Goal: Complete application form: Complete application form

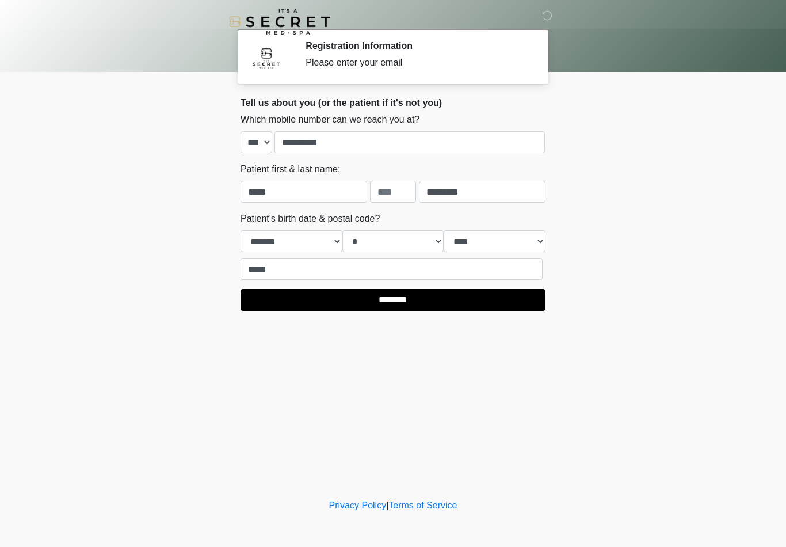
select select "**"
select select "*"
select select "****"
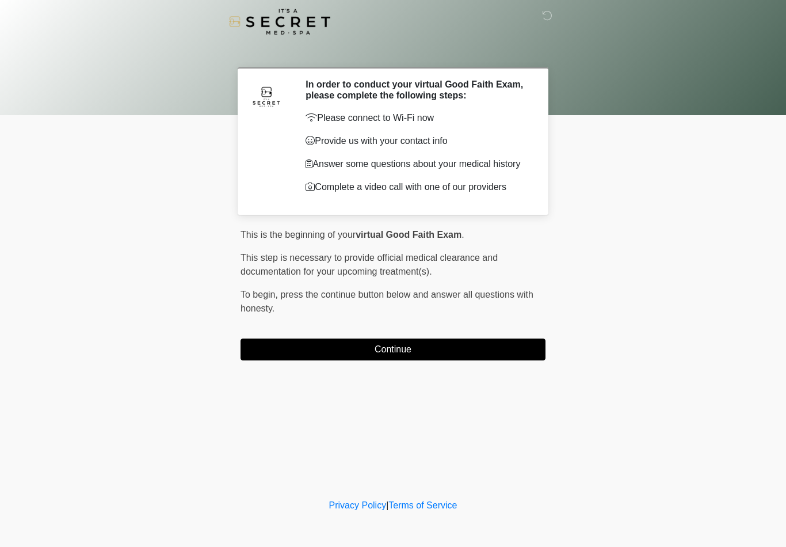
click at [407, 360] on button "Continue" at bounding box center [392, 349] width 305 height 22
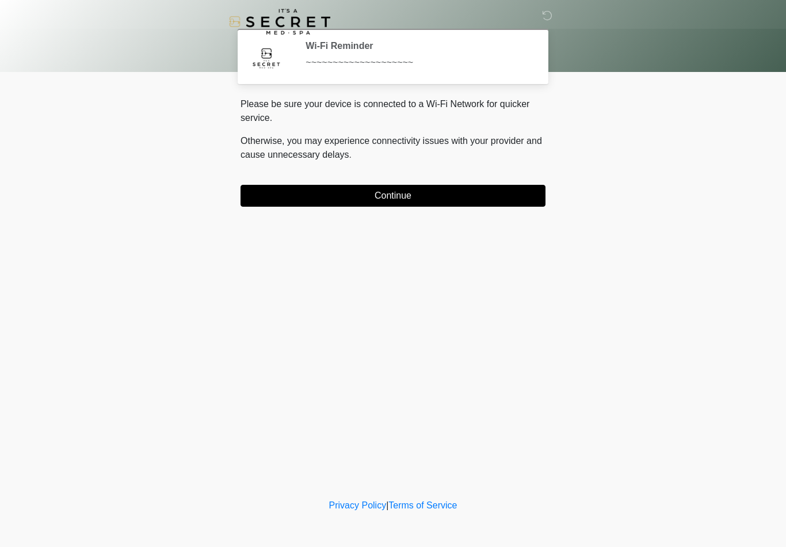
click at [417, 192] on button "Continue" at bounding box center [392, 196] width 305 height 22
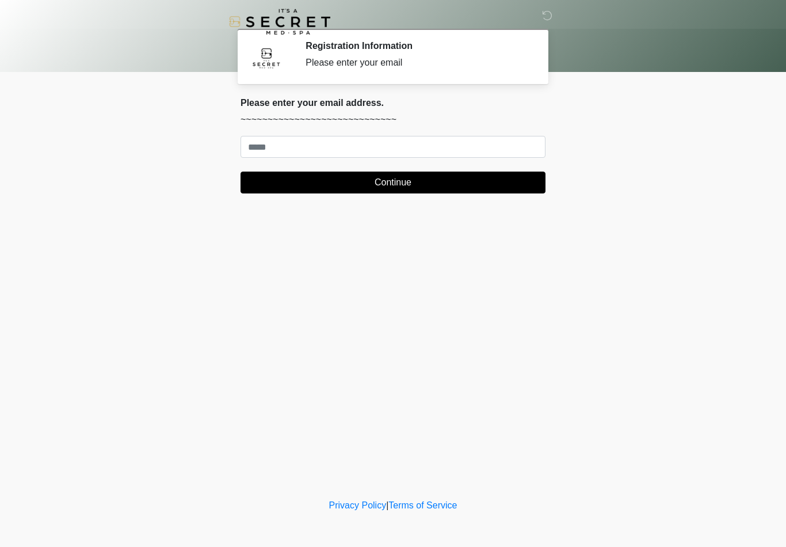
click at [266, 132] on div "Please enter your email address. ~~~~~~~~~~~~~~~~~~~~~~~~~~~~~ Continue" at bounding box center [392, 145] width 305 height 96
click at [267, 147] on input "Where should we email your treatment plan?" at bounding box center [392, 147] width 305 height 22
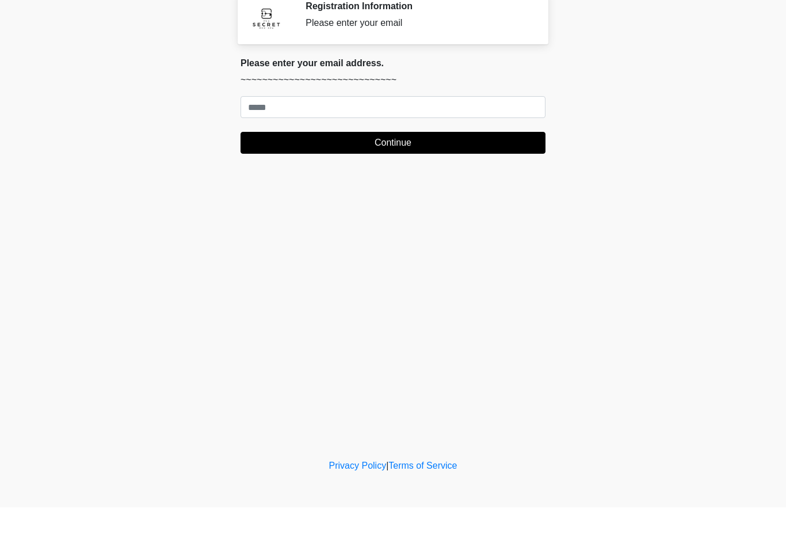
click at [346, 56] on div "Please enter your email" at bounding box center [416, 63] width 223 height 14
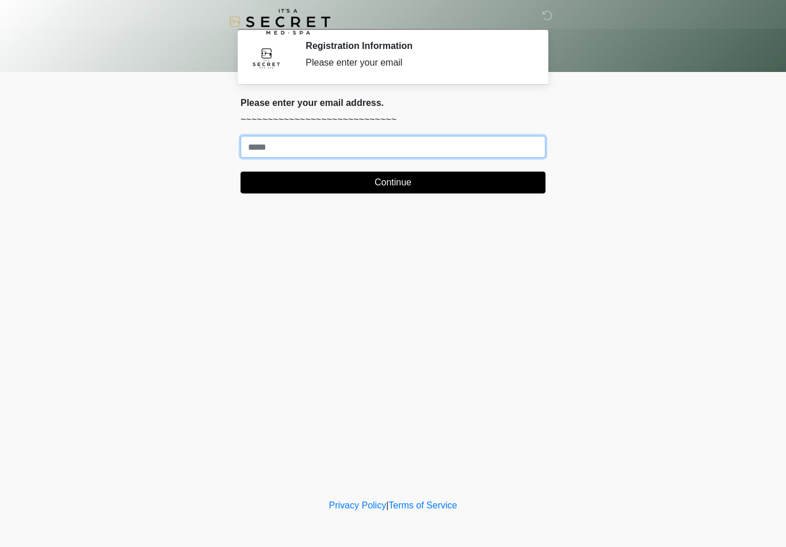
click at [258, 145] on input "Where should we email your treatment plan?" at bounding box center [392, 147] width 305 height 22
type input "**********"
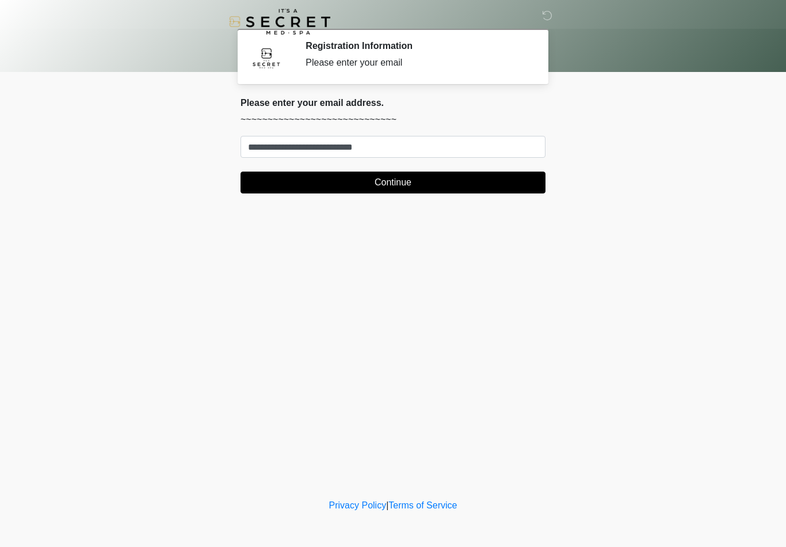
click at [389, 177] on button "Continue" at bounding box center [392, 182] width 305 height 22
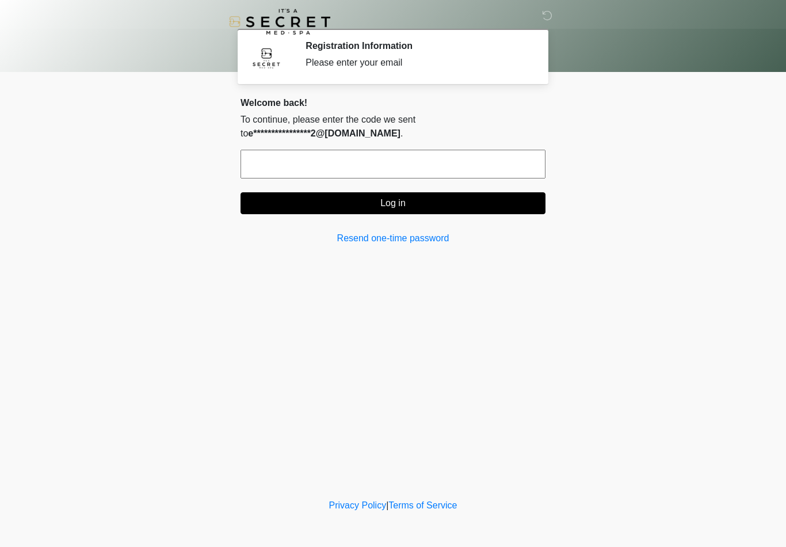
click at [259, 164] on input "text" at bounding box center [392, 164] width 305 height 29
type input "******"
click at [385, 197] on button "Log in" at bounding box center [392, 203] width 305 height 22
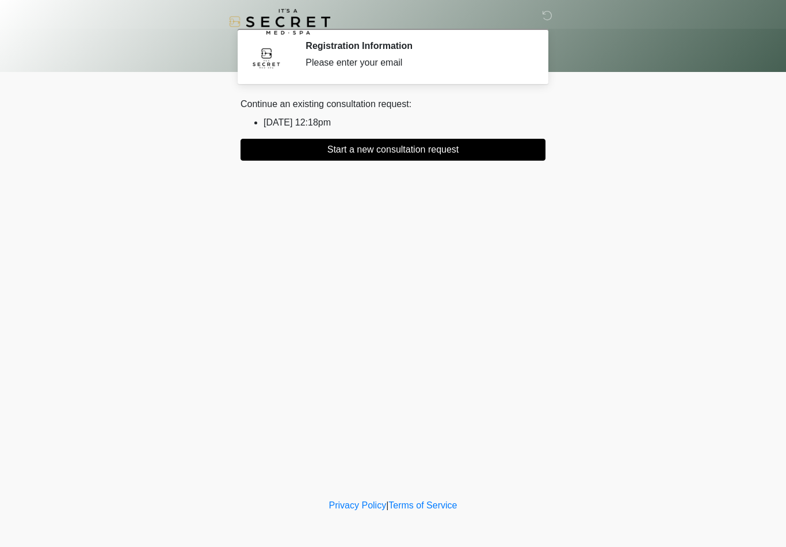
click at [369, 147] on button "Start a new consultation request" at bounding box center [392, 150] width 305 height 22
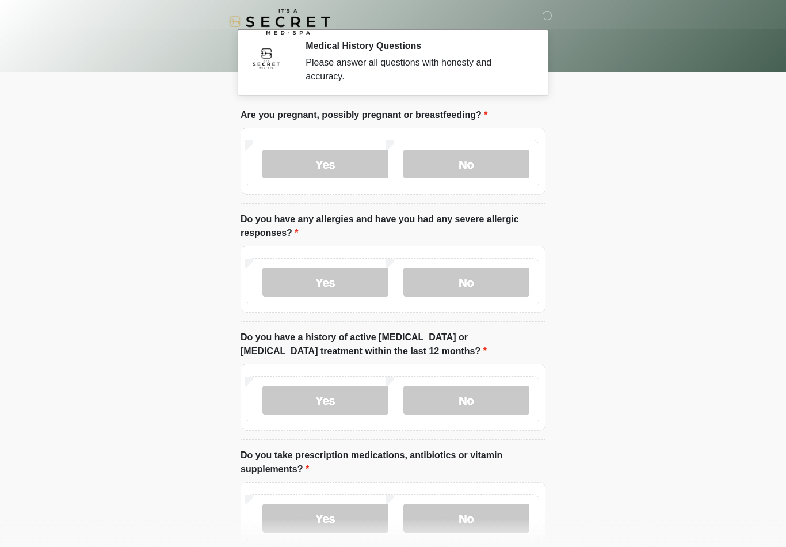
scroll to position [1, 0]
click at [457, 165] on label "No" at bounding box center [466, 163] width 126 height 29
click at [456, 165] on label "No" at bounding box center [466, 163] width 126 height 29
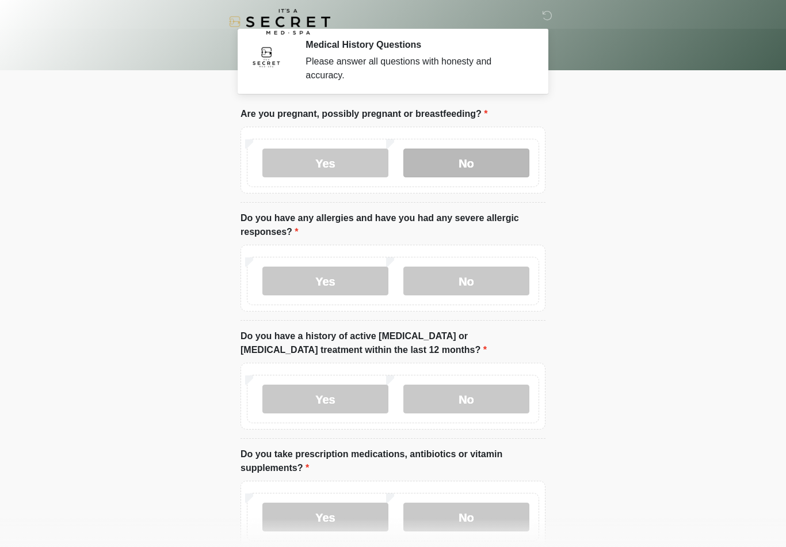
scroll to position [2, 0]
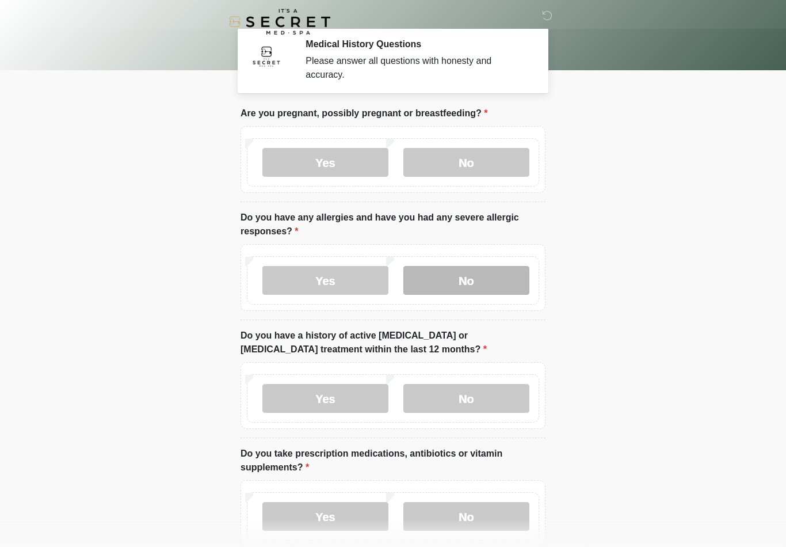
click at [456, 281] on label "No" at bounding box center [466, 280] width 126 height 29
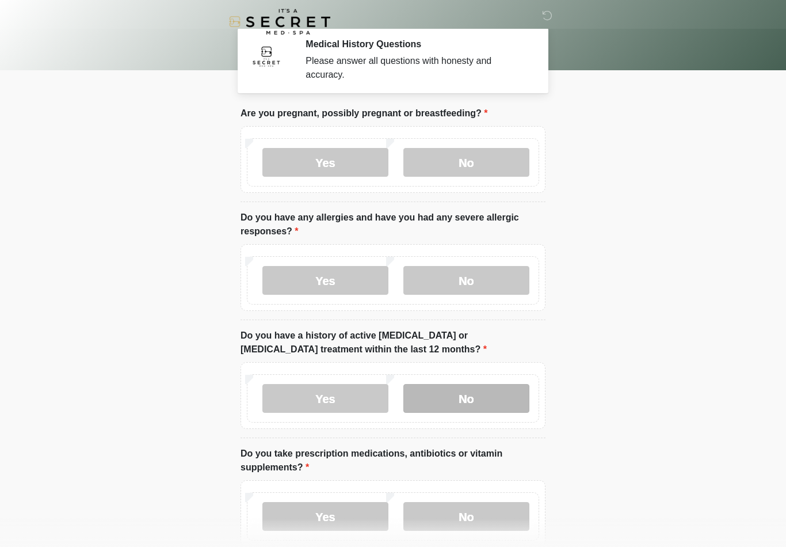
click at [461, 398] on label "No" at bounding box center [466, 398] width 126 height 29
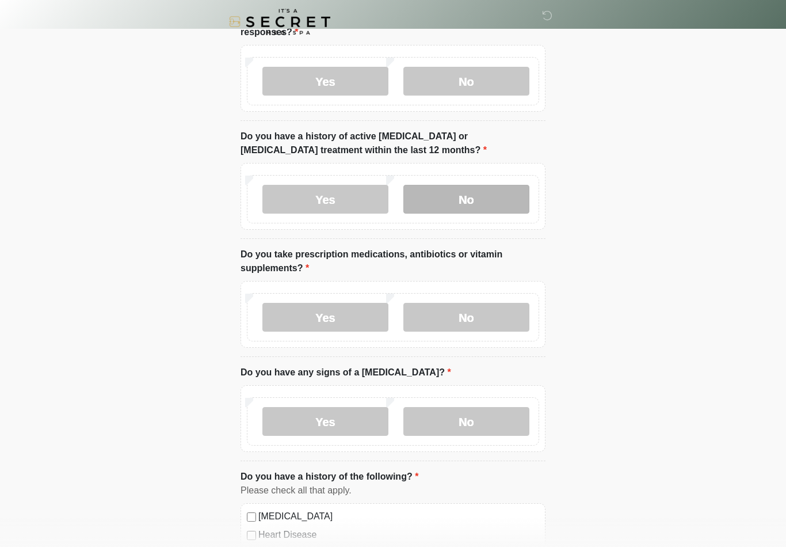
scroll to position [202, 0]
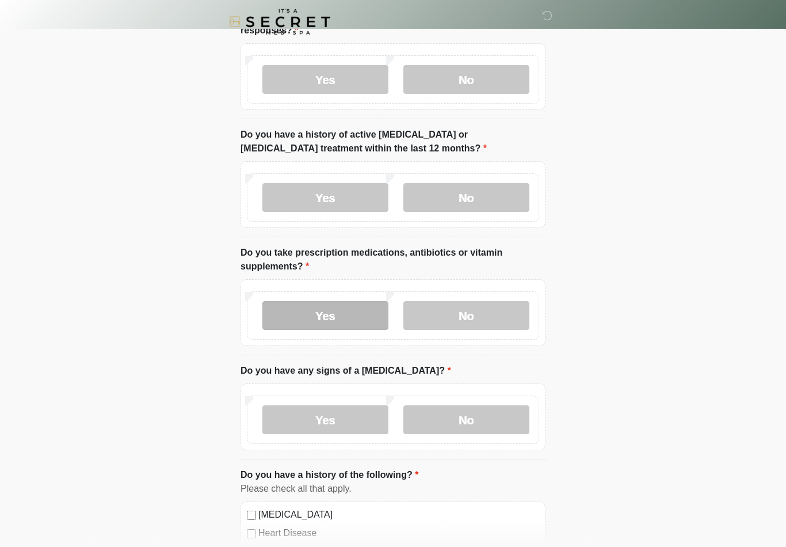
click at [322, 311] on label "Yes" at bounding box center [325, 315] width 126 height 29
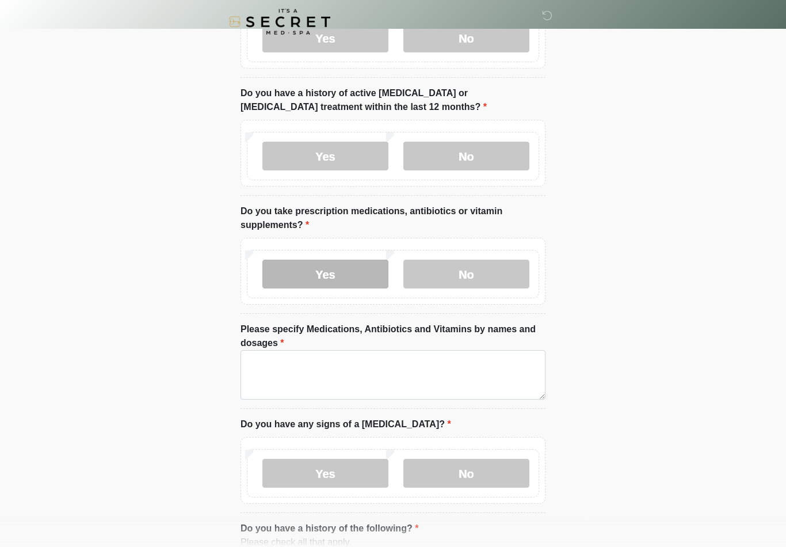
scroll to position [244, 0]
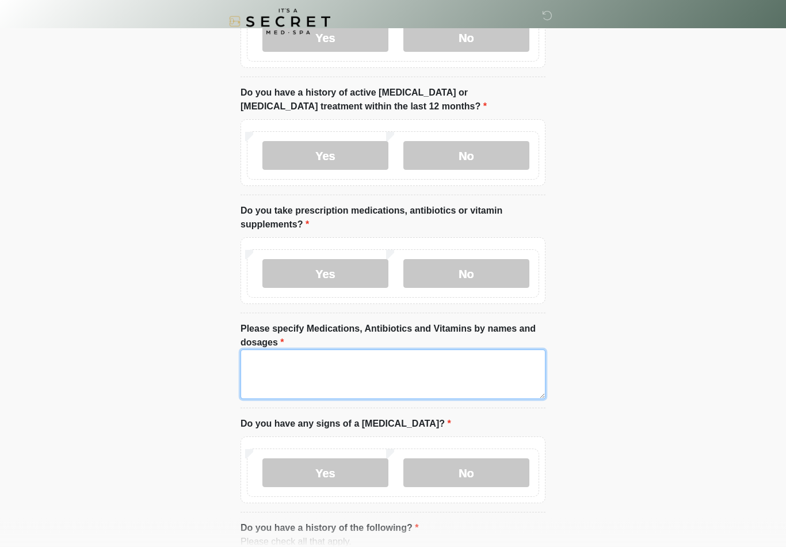
click at [266, 369] on textarea "Please specify Medications, Antibiotics and Vitamins by names and dosages" at bounding box center [392, 374] width 305 height 49
click at [328, 353] on textarea "**********" at bounding box center [392, 374] width 305 height 49
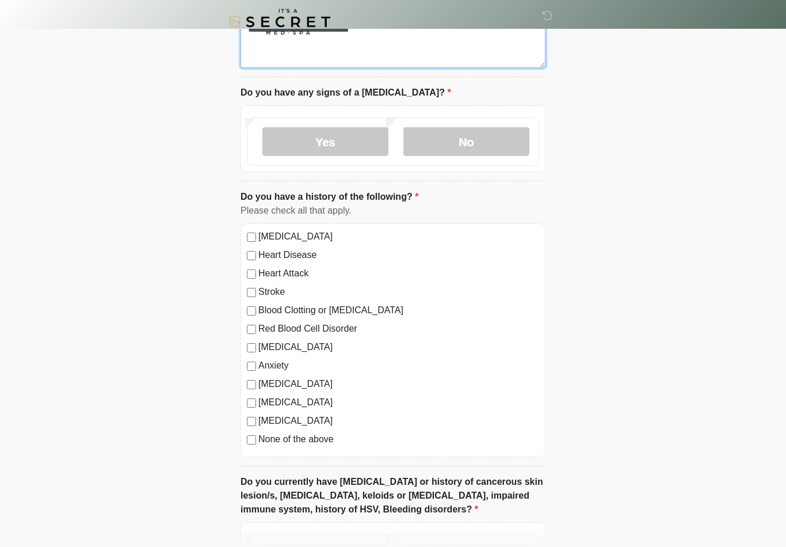
scroll to position [575, 0]
type textarea "**********"
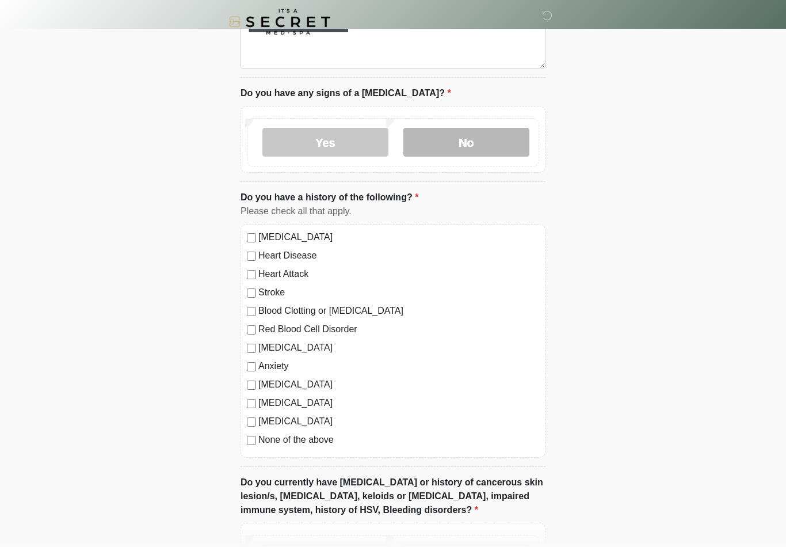
click at [474, 136] on label "No" at bounding box center [466, 142] width 126 height 29
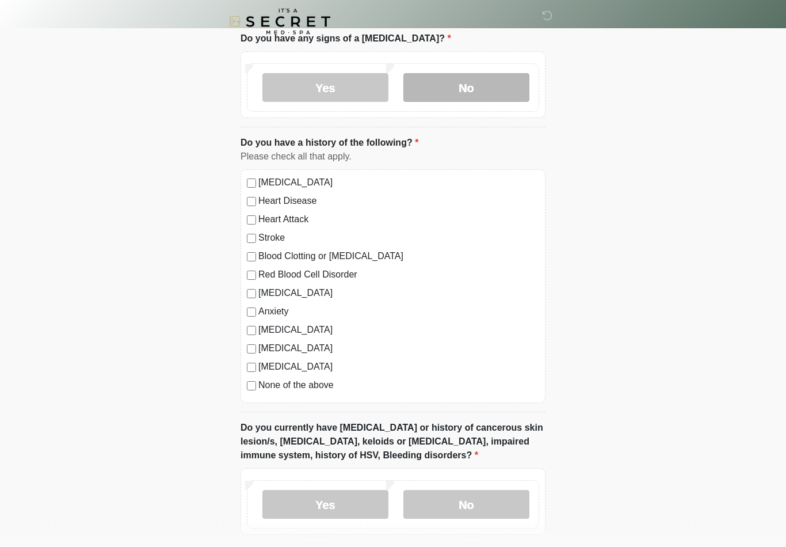
scroll to position [629, 0]
click at [244, 312] on div "High Blood Pressure Heart Disease Heart Attack Stroke Blood Clotting or Bleedin…" at bounding box center [392, 286] width 305 height 234
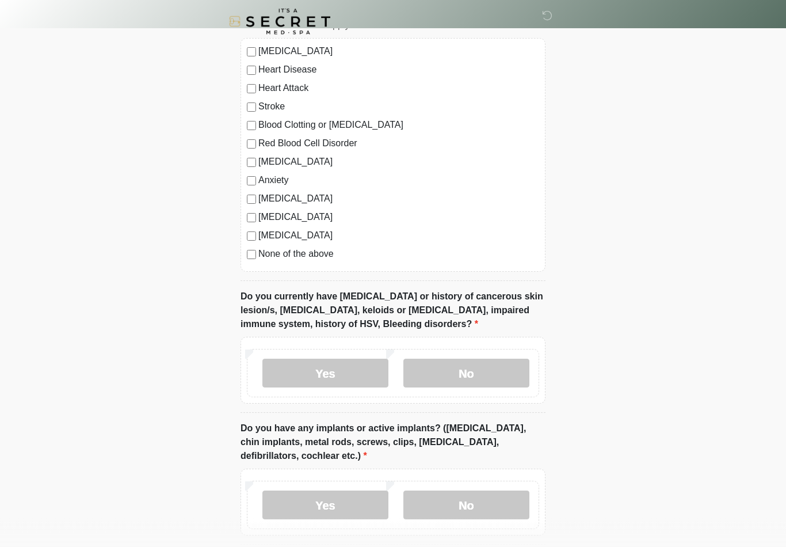
scroll to position [761, 0]
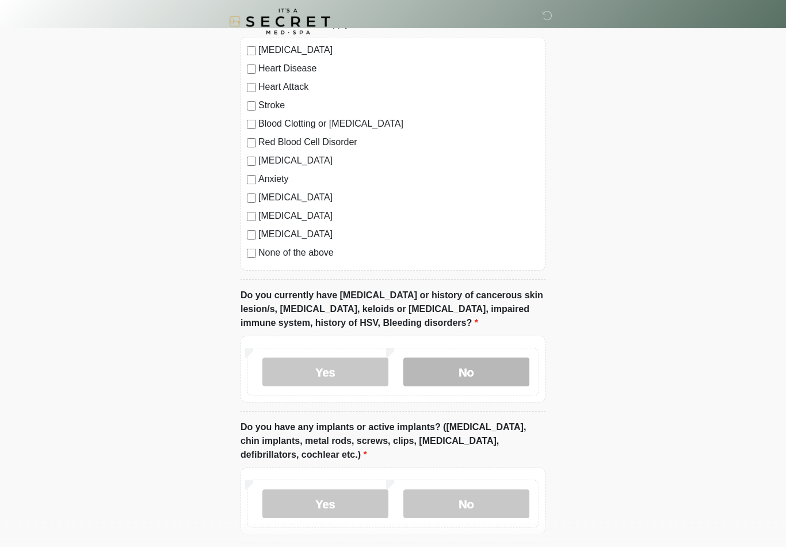
click at [453, 366] on label "No" at bounding box center [466, 372] width 126 height 29
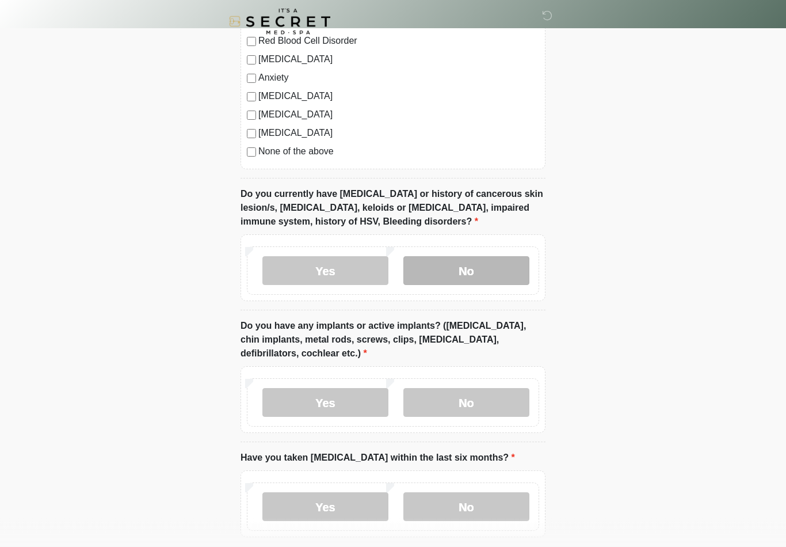
scroll to position [863, 0]
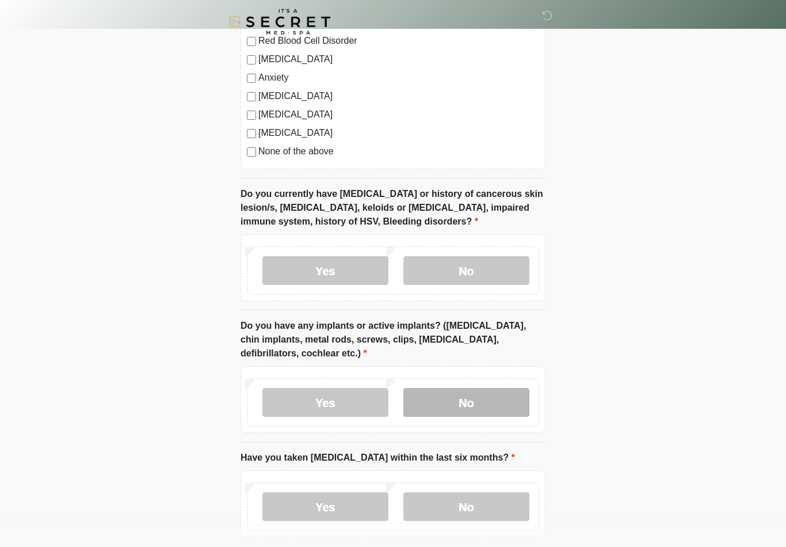
click at [456, 397] on label "No" at bounding box center [466, 402] width 126 height 29
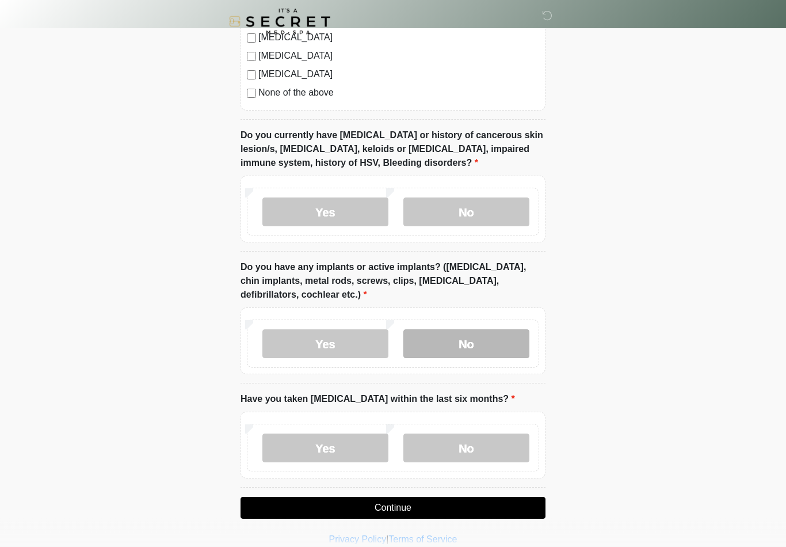
scroll to position [935, 0]
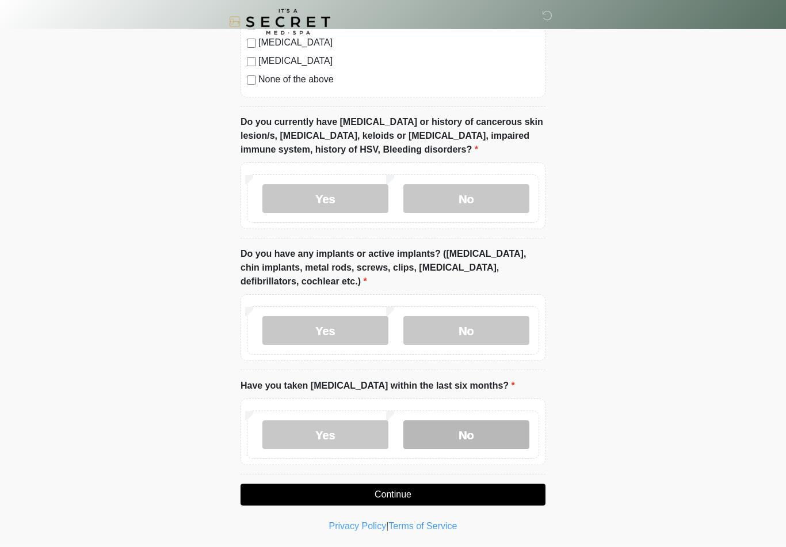
click at [464, 428] on label "No" at bounding box center [466, 434] width 126 height 29
click at [393, 489] on button "Continue" at bounding box center [392, 494] width 305 height 22
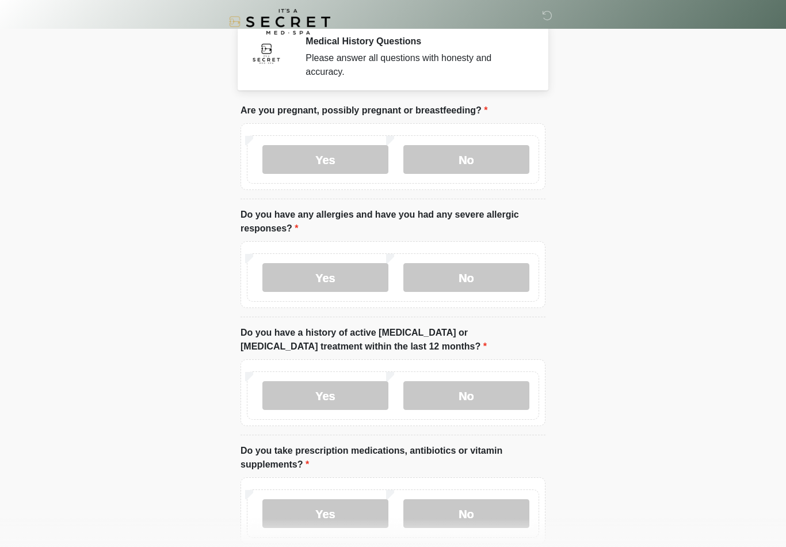
scroll to position [0, 0]
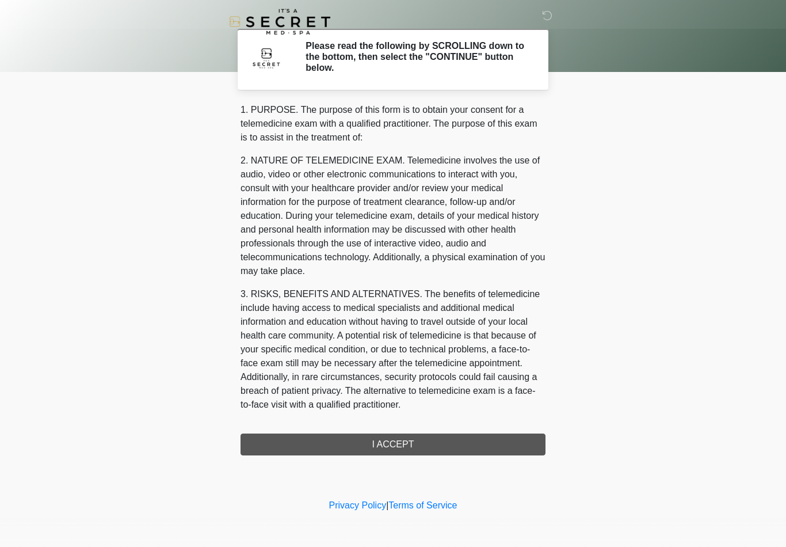
click at [398, 443] on div "1. PURPOSE. The purpose of this form is to obtain your consent for a telemedici…" at bounding box center [392, 279] width 305 height 352
click at [389, 446] on div "1. PURPOSE. The purpose of this form is to obtain your consent for a telemedici…" at bounding box center [392, 279] width 305 height 352
click at [393, 448] on div "1. PURPOSE. The purpose of this form is to obtain your consent for a telemedici…" at bounding box center [392, 279] width 305 height 352
click at [393, 447] on div "1. PURPOSE. The purpose of this form is to obtain your consent for a telemedici…" at bounding box center [392, 279] width 305 height 352
click at [364, 448] on div "1. PURPOSE. The purpose of this form is to obtain your consent for a telemedici…" at bounding box center [392, 279] width 305 height 352
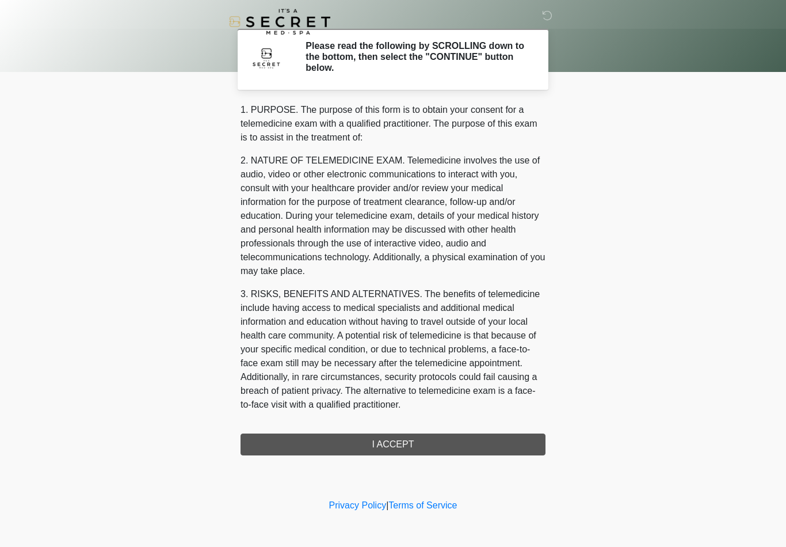
click at [370, 439] on div "1. PURPOSE. The purpose of this form is to obtain your consent for a telemedici…" at bounding box center [392, 279] width 305 height 352
click at [407, 444] on div "1. PURPOSE. The purpose of this form is to obtain your consent for a telemedici…" at bounding box center [392, 279] width 305 height 352
click at [377, 436] on div "1. PURPOSE. The purpose of this form is to obtain your consent for a telemedici…" at bounding box center [392, 279] width 305 height 352
click at [379, 441] on div "1. PURPOSE. The purpose of this form is to obtain your consent for a telemedici…" at bounding box center [392, 279] width 305 height 352
click at [379, 438] on div "1. PURPOSE. The purpose of this form is to obtain your consent for a telemedici…" at bounding box center [392, 279] width 305 height 352
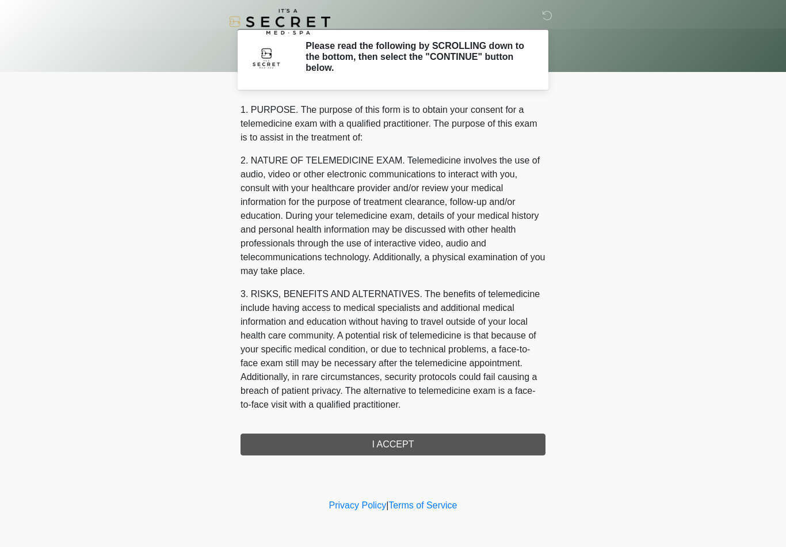
click at [382, 440] on div "1. PURPOSE. The purpose of this form is to obtain your consent for a telemedici…" at bounding box center [392, 279] width 305 height 352
click at [371, 443] on div "1. PURPOSE. The purpose of this form is to obtain your consent for a telemedici…" at bounding box center [392, 279] width 305 height 352
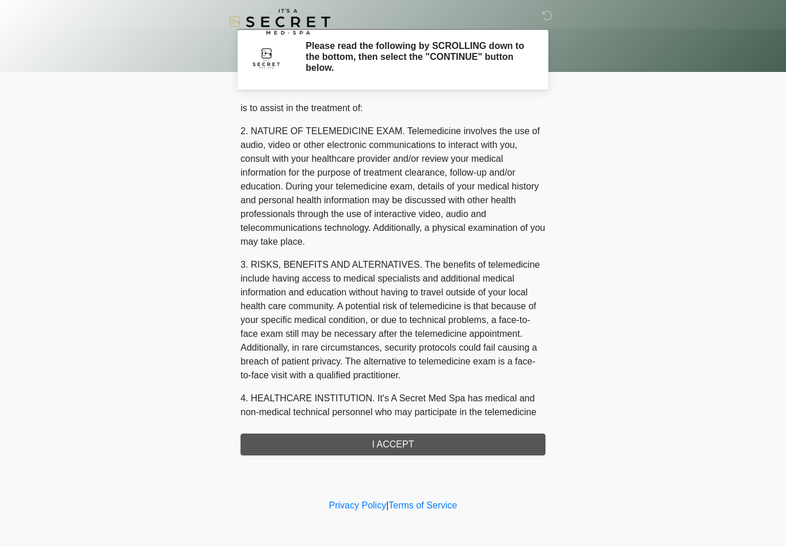
click at [380, 441] on div "1. PURPOSE. The purpose of this form is to obtain your consent for a telemedici…" at bounding box center [392, 279] width 305 height 352
click at [387, 449] on div "1. PURPOSE. The purpose of this form is to obtain your consent for a telemedici…" at bounding box center [392, 279] width 305 height 352
click at [380, 445] on div "1. PURPOSE. The purpose of this form is to obtain your consent for a telemedici…" at bounding box center [392, 279] width 305 height 352
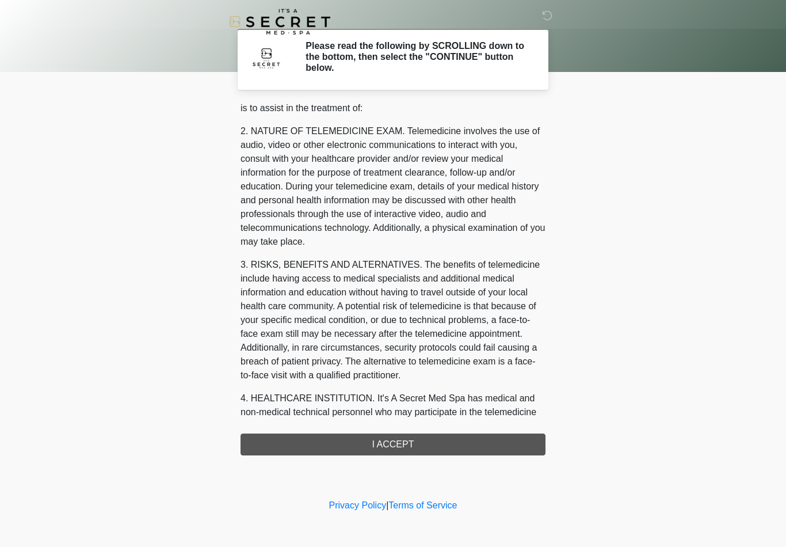
click at [392, 444] on div "1. PURPOSE. The purpose of this form is to obtain your consent for a telemedici…" at bounding box center [392, 279] width 305 height 352
click at [364, 443] on div "1. PURPOSE. The purpose of this form is to obtain your consent for a telemedici…" at bounding box center [392, 279] width 305 height 352
click at [378, 439] on div "1. PURPOSE. The purpose of this form is to obtain your consent for a telemedici…" at bounding box center [392, 279] width 305 height 352
click at [388, 444] on div "1. PURPOSE. The purpose of this form is to obtain your consent for a telemedici…" at bounding box center [392, 279] width 305 height 352
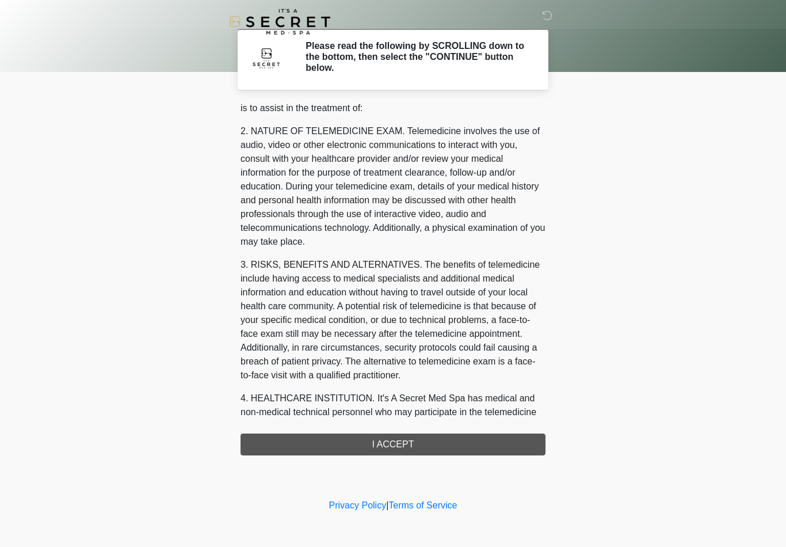
click at [402, 445] on div "1. PURPOSE. The purpose of this form is to obtain your consent for a telemedici…" at bounding box center [392, 279] width 305 height 352
click at [393, 442] on div "1. PURPOSE. The purpose of this form is to obtain your consent for a telemedici…" at bounding box center [392, 279] width 305 height 352
click at [392, 441] on div "1. PURPOSE. The purpose of this form is to obtain your consent for a telemedici…" at bounding box center [392, 279] width 305 height 352
click at [395, 438] on div "1. PURPOSE. The purpose of this form is to obtain your consent for a telemedici…" at bounding box center [392, 279] width 305 height 352
click at [392, 442] on div "1. PURPOSE. The purpose of this form is to obtain your consent for a telemedici…" at bounding box center [392, 279] width 305 height 352
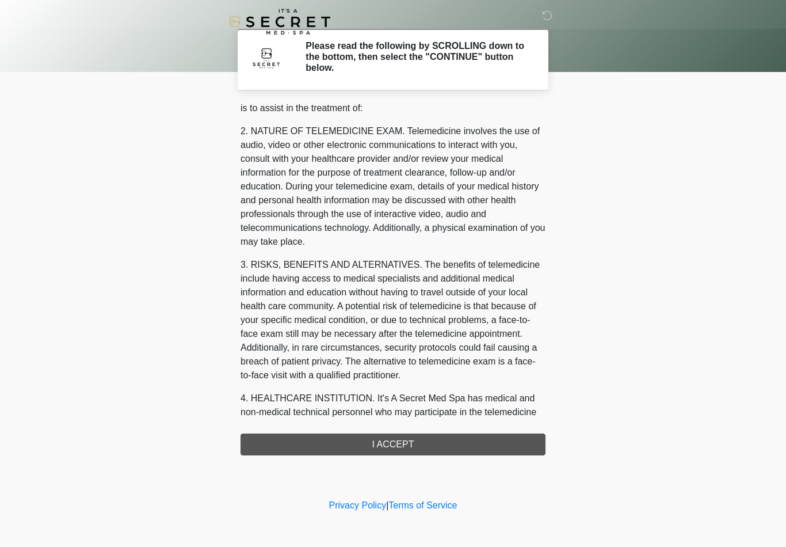
click at [382, 444] on div "1. PURPOSE. The purpose of this form is to obtain your consent for a telemedici…" at bounding box center [392, 279] width 305 height 352
click at [328, 444] on div "1. PURPOSE. The purpose of this form is to obtain your consent for a telemedici…" at bounding box center [392, 279] width 305 height 352
click at [380, 451] on div "1. PURPOSE. The purpose of this form is to obtain your consent for a telemedici…" at bounding box center [392, 279] width 305 height 352
click at [387, 449] on div "1. PURPOSE. The purpose of this form is to obtain your consent for a telemedici…" at bounding box center [392, 279] width 305 height 352
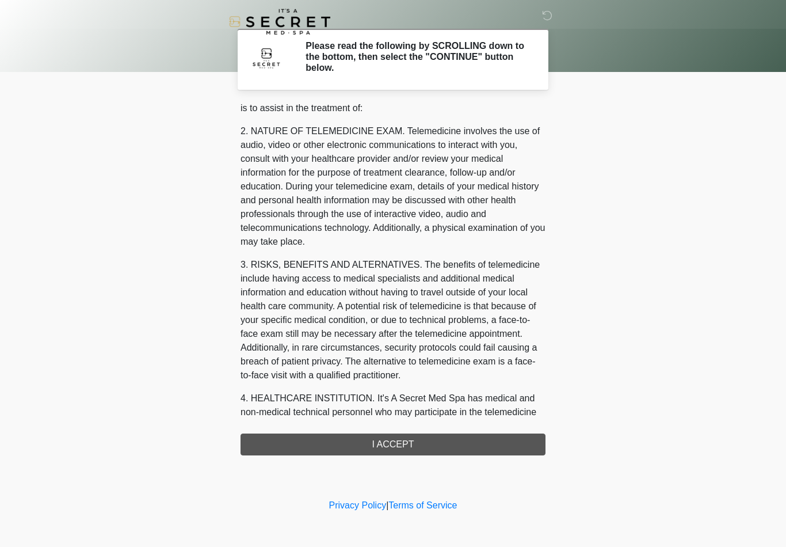
click at [387, 449] on div "1. PURPOSE. The purpose of this form is to obtain your consent for a telemedici…" at bounding box center [392, 279] width 305 height 352
click at [399, 442] on div "1. PURPOSE. The purpose of this form is to obtain your consent for a telemedici…" at bounding box center [392, 279] width 305 height 352
click at [398, 442] on div "1. PURPOSE. The purpose of this form is to obtain your consent for a telemedici…" at bounding box center [392, 279] width 305 height 352
click at [423, 442] on div "1. PURPOSE. The purpose of this form is to obtain your consent for a telemedici…" at bounding box center [392, 279] width 305 height 352
click at [384, 442] on div "1. PURPOSE. The purpose of this form is to obtain your consent for a telemedici…" at bounding box center [392, 279] width 305 height 352
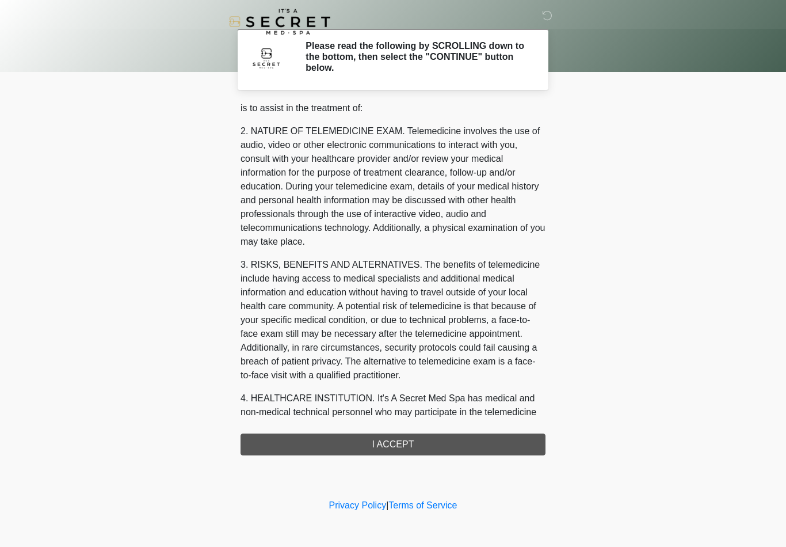
click at [391, 440] on div "1. PURPOSE. The purpose of this form is to obtain your consent for a telemedici…" at bounding box center [392, 279] width 305 height 352
click at [390, 440] on div "1. PURPOSE. The purpose of this form is to obtain your consent for a telemedici…" at bounding box center [392, 279] width 305 height 352
click at [403, 446] on div "1. PURPOSE. The purpose of this form is to obtain your consent for a telemedici…" at bounding box center [392, 279] width 305 height 352
click at [397, 443] on div "1. PURPOSE. The purpose of this form is to obtain your consent for a telemedici…" at bounding box center [392, 279] width 305 height 352
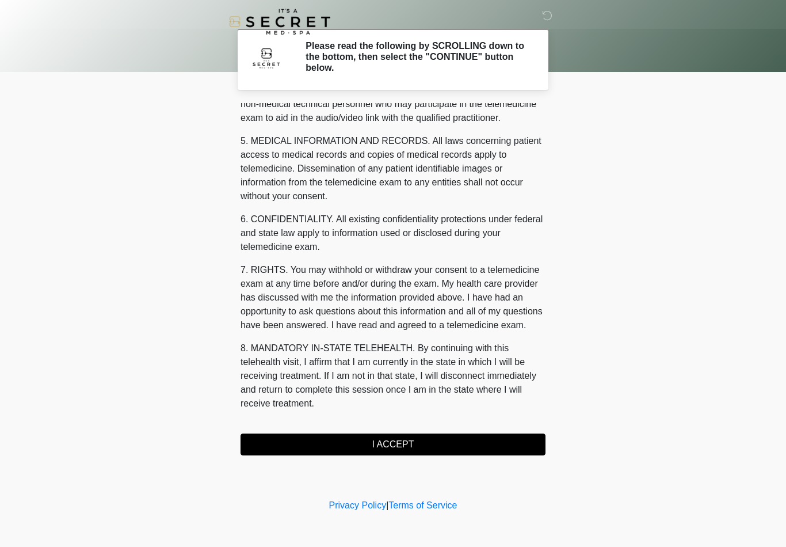
scroll to position [351, 0]
click at [382, 444] on button "I ACCEPT" at bounding box center [392, 444] width 305 height 22
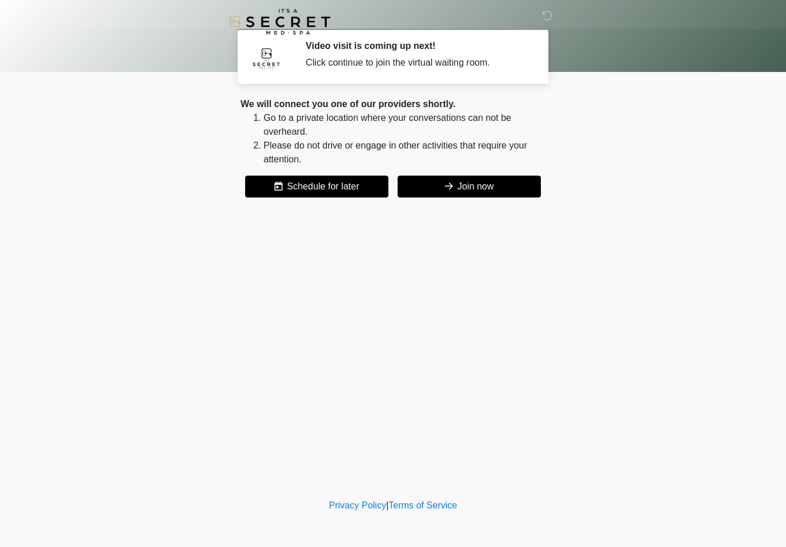
click at [464, 182] on button "Join now" at bounding box center [469, 186] width 143 height 22
